Goal: Find specific page/section: Find specific page/section

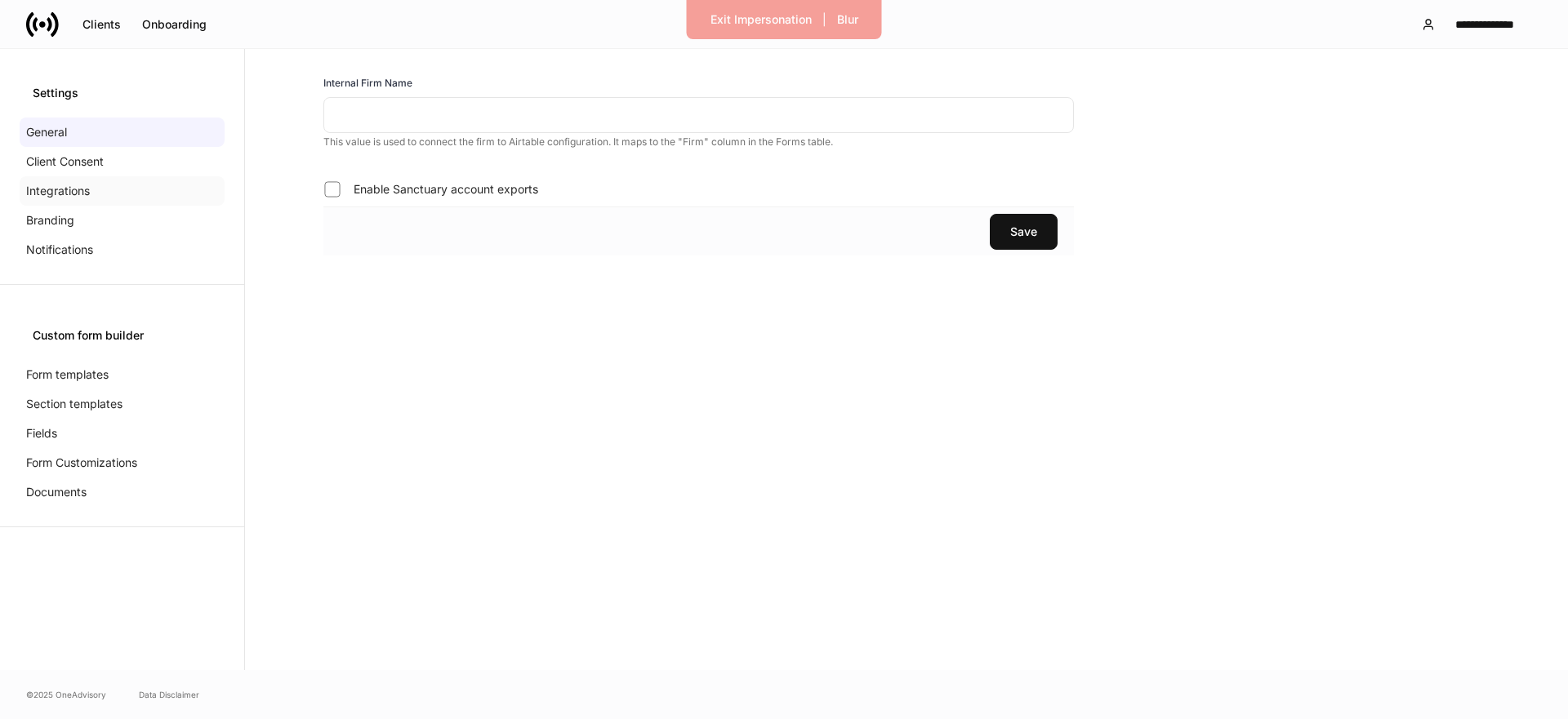
click at [131, 181] on div "Integrations" at bounding box center [122, 191] width 205 height 29
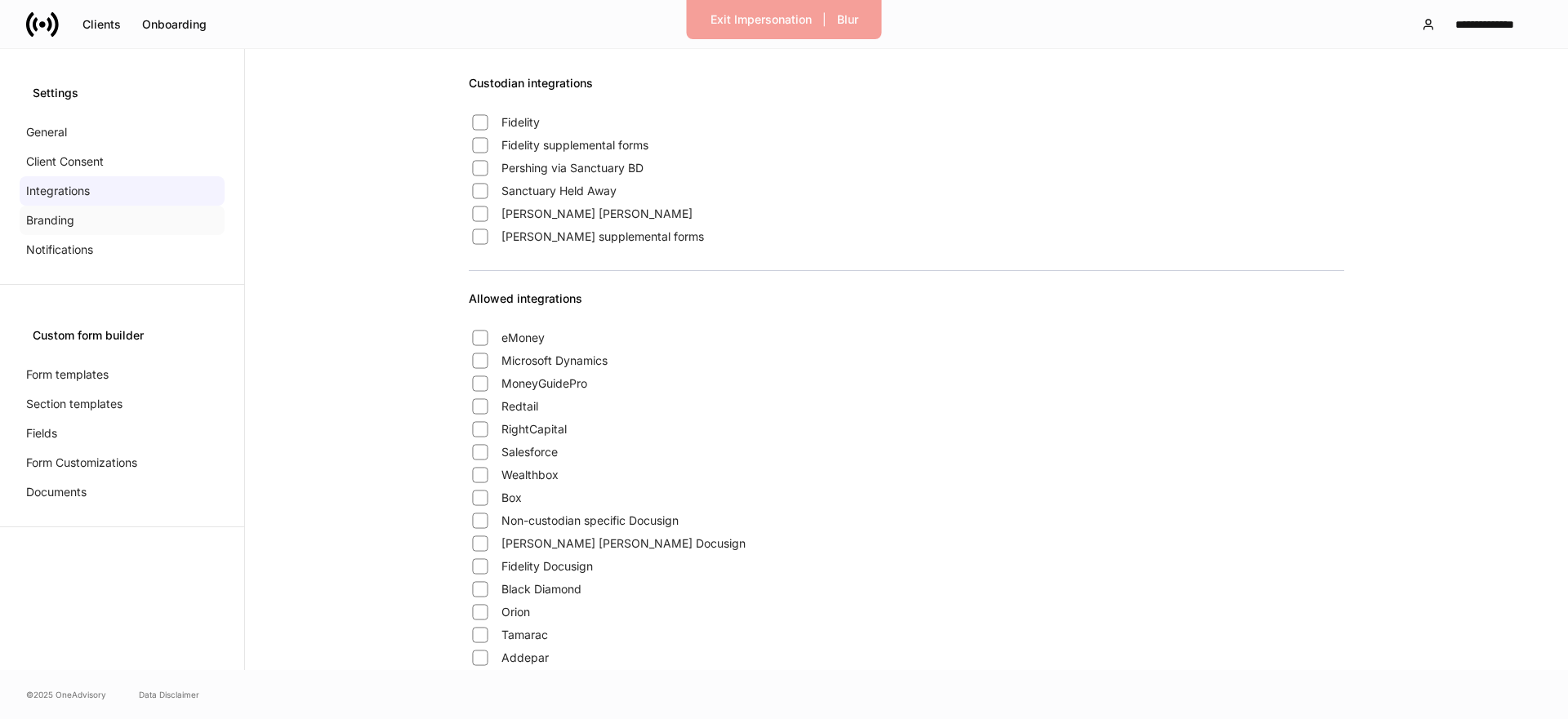
click at [78, 228] on div "Branding" at bounding box center [122, 220] width 205 height 29
